Goal: Check status

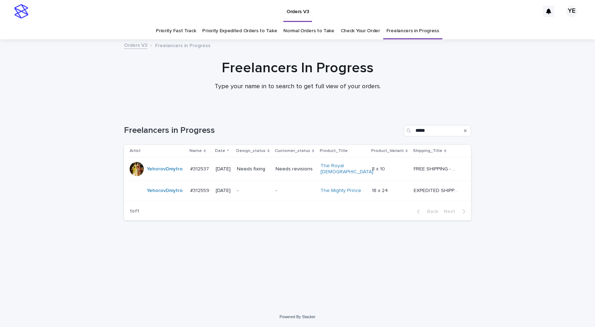
click at [189, 242] on div "Loading... Saving… Loading... Saving… Freelancers in Progress ***** Artist Name…" at bounding box center [297, 200] width 354 height 178
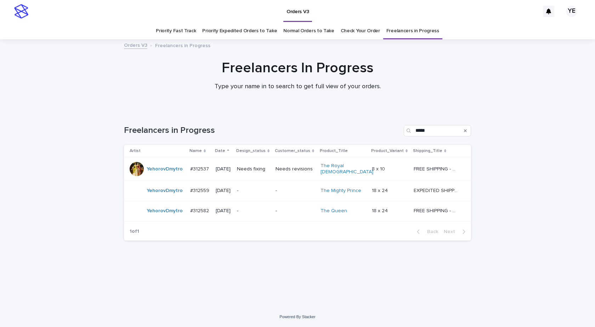
click at [163, 215] on td "YehorovDmytro" at bounding box center [155, 211] width 63 height 20
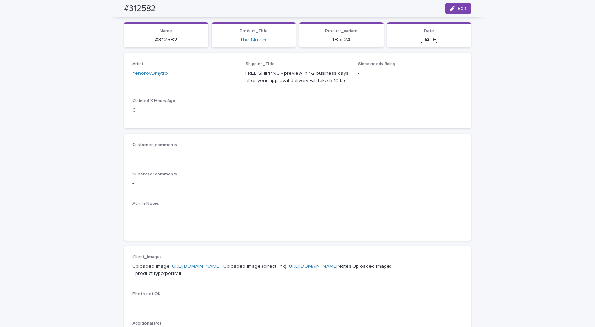
scroll to position [61, 0]
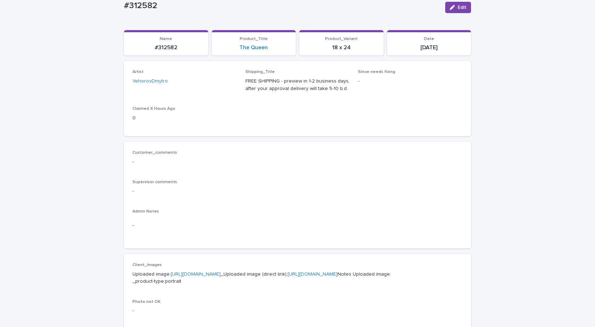
click at [216, 275] on link "[URL][DOMAIN_NAME]" at bounding box center [196, 274] width 50 height 5
